Goal: Information Seeking & Learning: Understand process/instructions

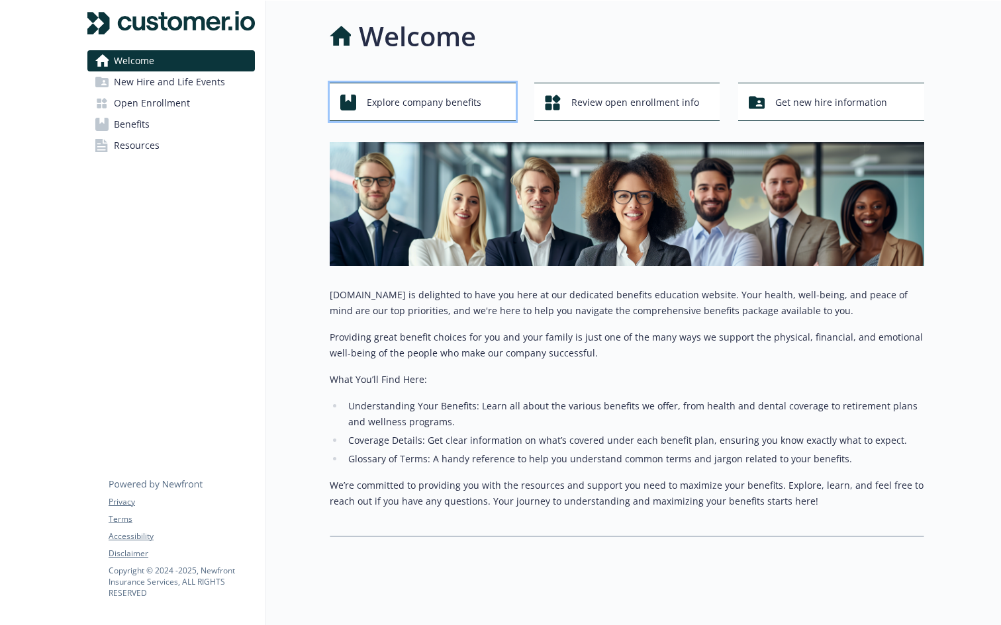
click at [416, 98] on span "Explore company benefits" at bounding box center [424, 102] width 114 height 25
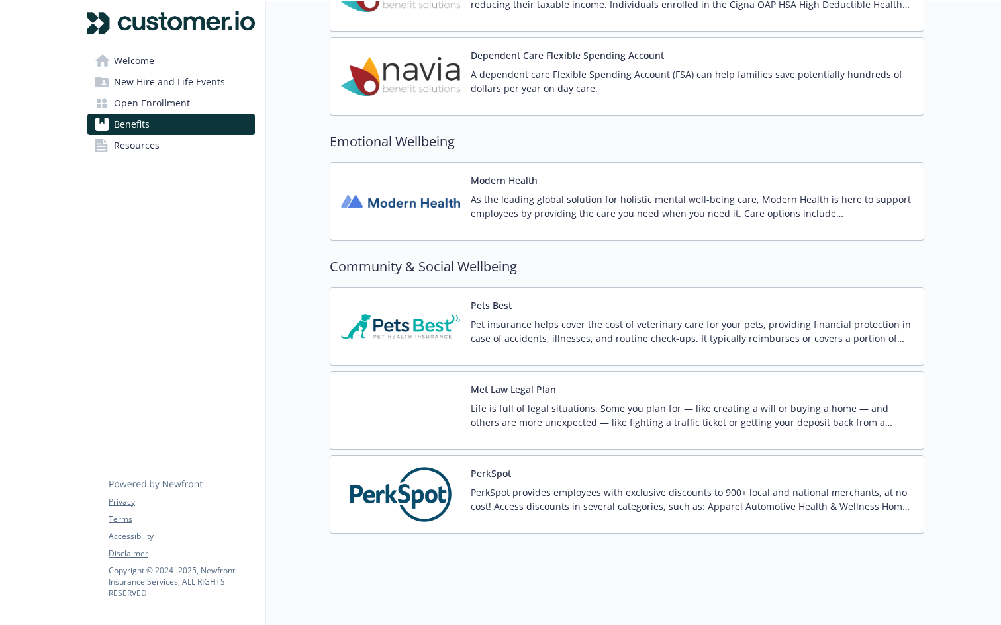
scroll to position [1789, 0]
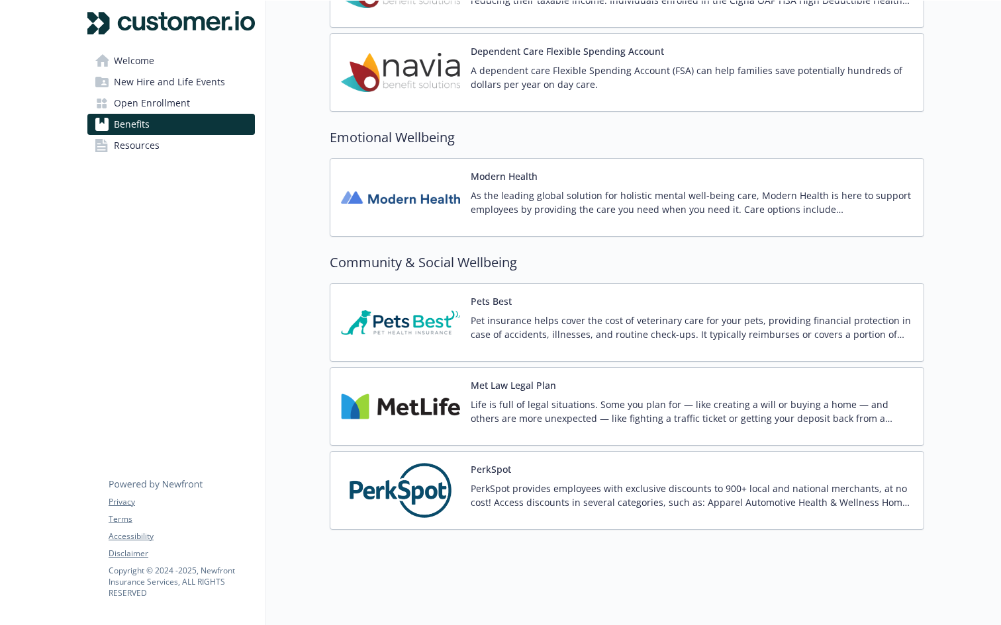
click at [432, 488] on img at bounding box center [400, 491] width 119 height 56
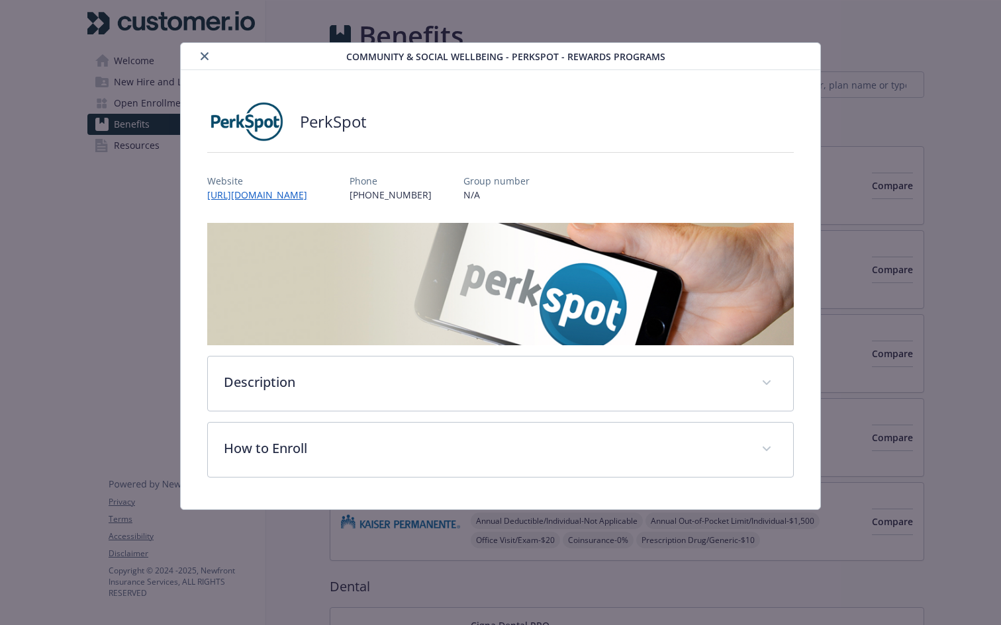
scroll to position [1789, 0]
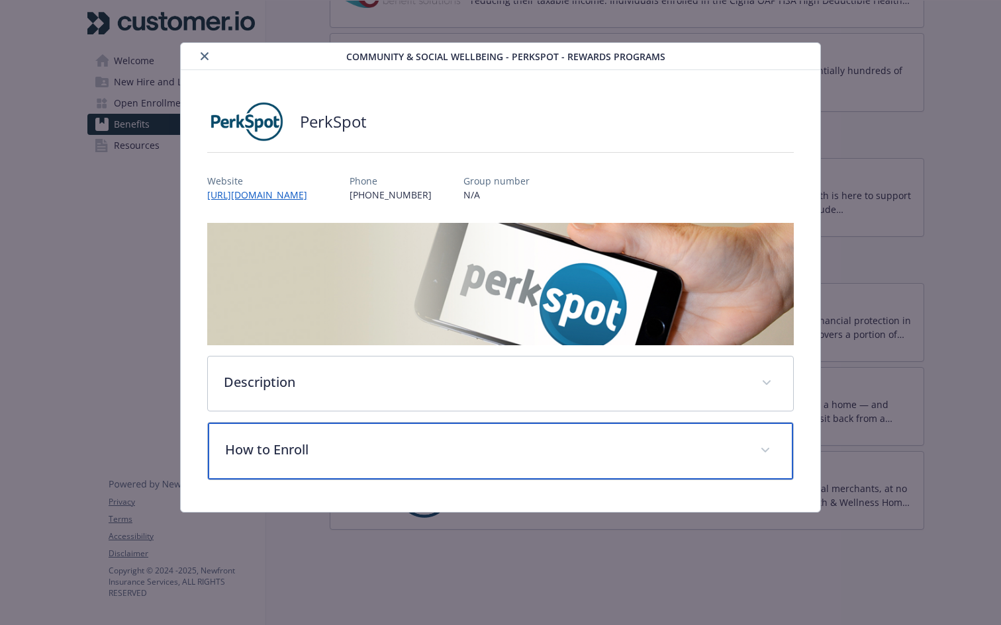
click at [346, 439] on div "How to Enroll" at bounding box center [500, 451] width 585 height 57
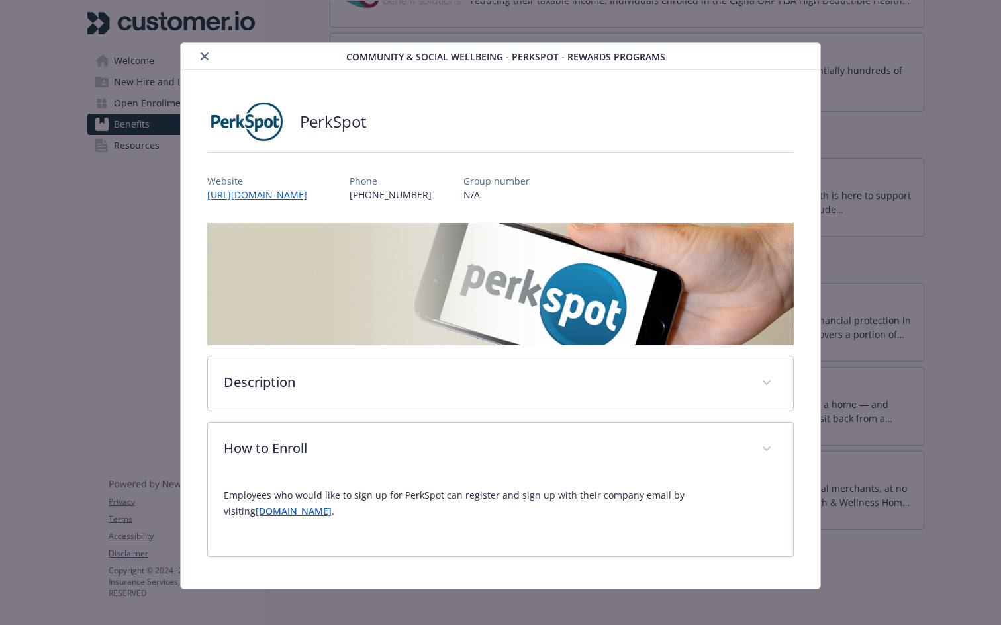
click at [332, 512] on link "[DOMAIN_NAME]" at bounding box center [293, 511] width 76 height 13
